Goal: Entertainment & Leisure: Consume media (video, audio)

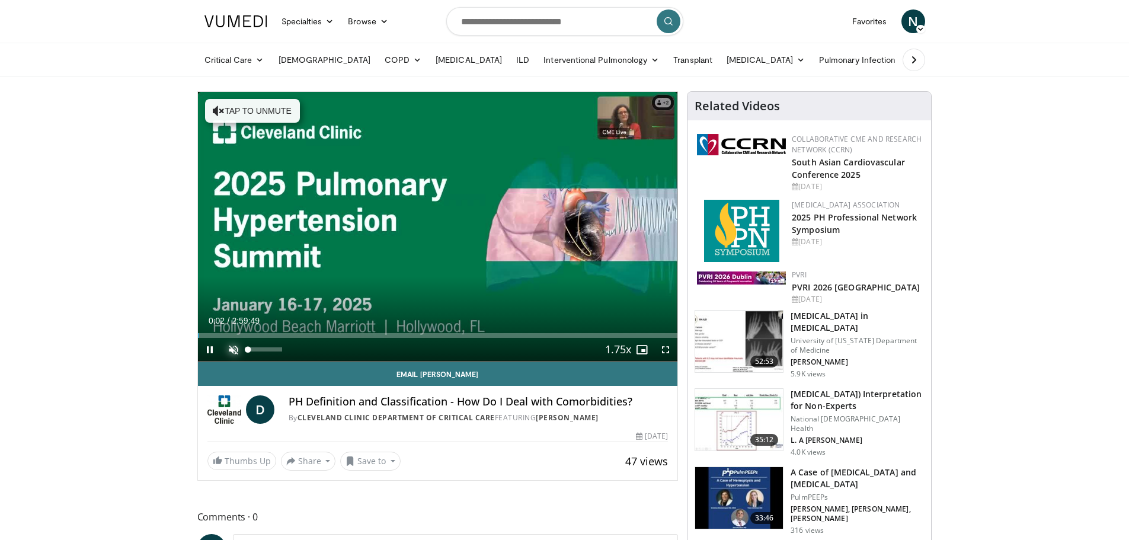
click at [236, 351] on span "Video Player" at bounding box center [234, 350] width 24 height 24
click at [211, 347] on span "Video Player" at bounding box center [210, 350] width 24 height 24
